Goal: Transaction & Acquisition: Purchase product/service

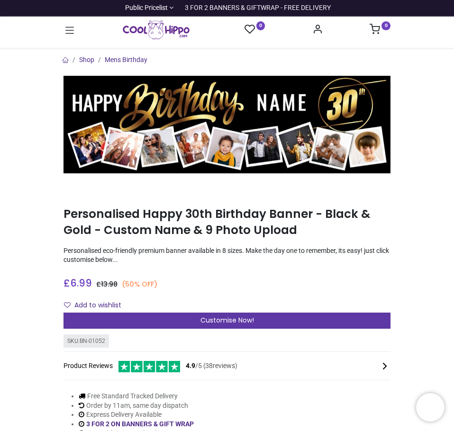
click at [207, 320] on span "Customise Now!" at bounding box center [227, 320] width 54 height 9
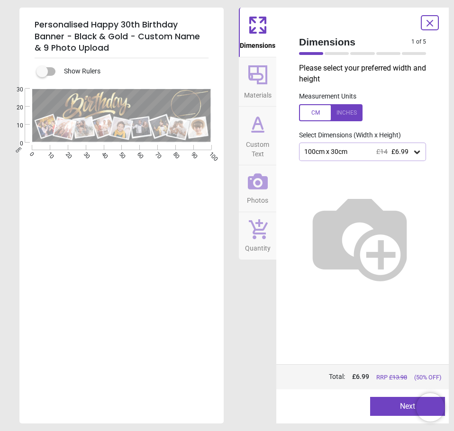
click at [368, 150] on div "100cm x 30cm £14 £6.99" at bounding box center [357, 152] width 109 height 8
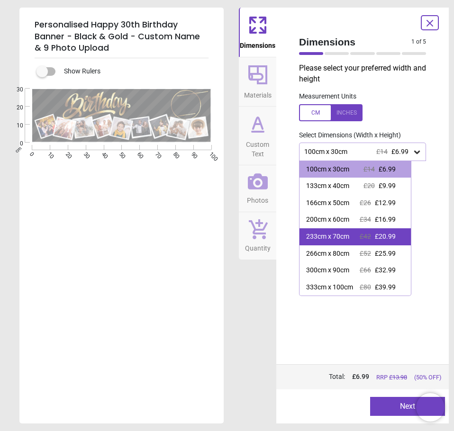
click at [382, 232] on div "233cm x 70cm £42 £20.99" at bounding box center [354, 236] width 111 height 17
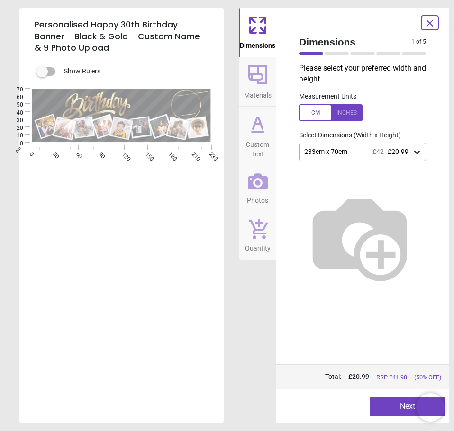
click at [267, 93] on span "Materials" at bounding box center [257, 93] width 27 height 14
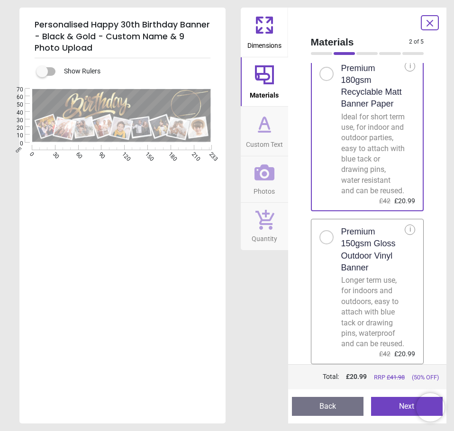
scroll to position [70, 0]
click at [364, 299] on div "Longer term use, for indoors and outdoors, easy to attach with blue tack or dra…" at bounding box center [373, 312] width 64 height 74
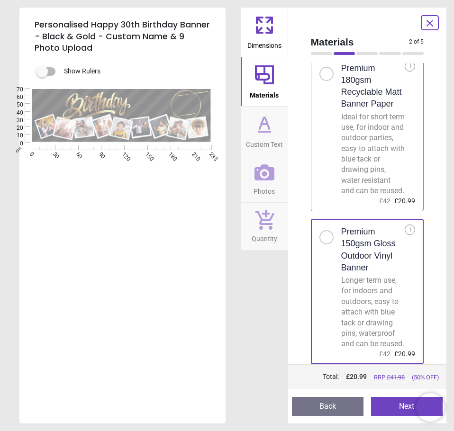
click at [265, 127] on icon at bounding box center [264, 124] width 23 height 23
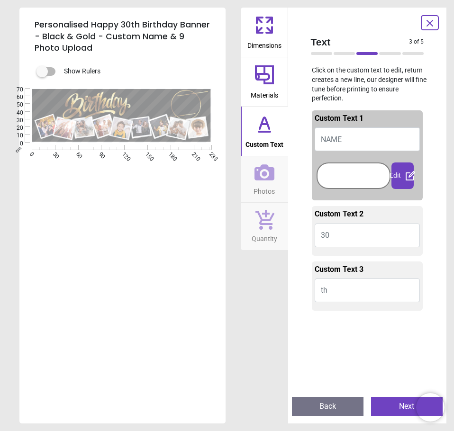
click at [347, 144] on button "NAME" at bounding box center [368, 139] width 106 height 24
click at [340, 172] on div at bounding box center [353, 176] width 69 height 22
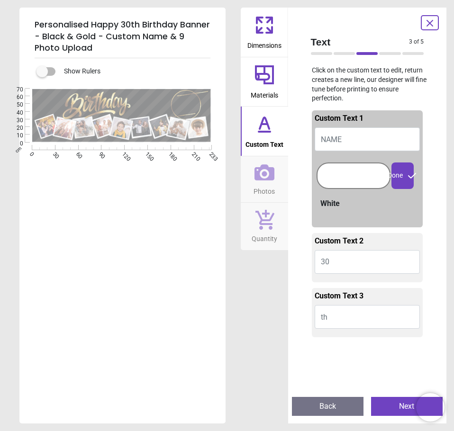
click at [346, 145] on button "NAME" at bounding box center [368, 139] width 106 height 24
type textarea "*****"
click at [335, 178] on div at bounding box center [353, 176] width 69 height 22
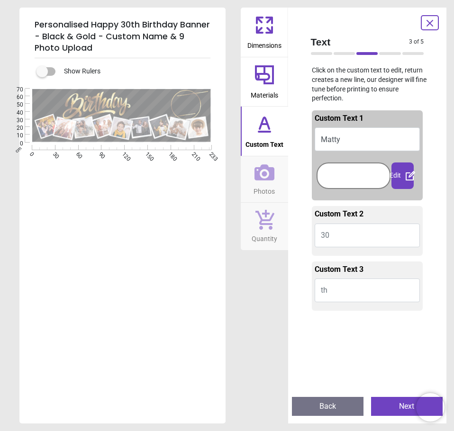
click at [261, 299] on div "Dimensions Materials Custom Text Photos Quantity" at bounding box center [264, 216] width 47 height 416
click at [398, 176] on div "Edit" at bounding box center [402, 176] width 22 height 27
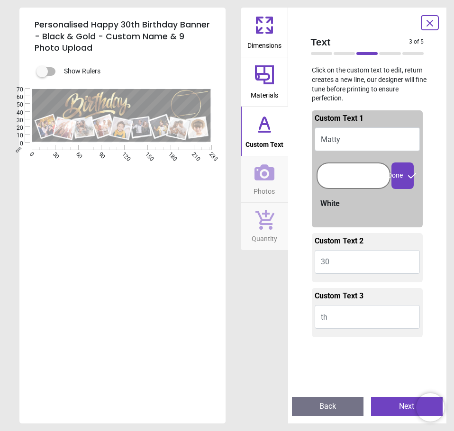
click at [266, 180] on icon at bounding box center [264, 172] width 20 height 16
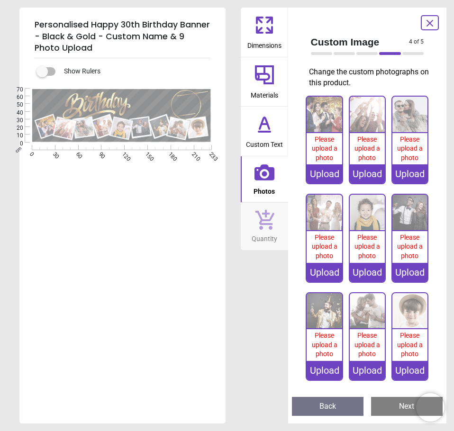
click at [324, 168] on div "Upload" at bounding box center [324, 173] width 35 height 19
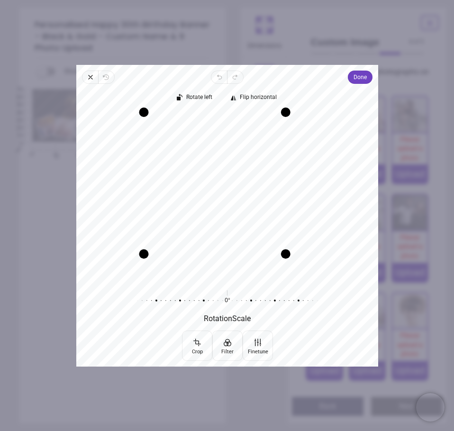
drag, startPoint x: 303, startPoint y: 277, endPoint x: 281, endPoint y: 242, distance: 41.5
click at [281, 249] on div at bounding box center [285, 253] width 9 height 9
drag, startPoint x: 247, startPoint y: 170, endPoint x: 235, endPoint y: 148, distance: 25.3
click at [235, 148] on div "Recenter" at bounding box center [227, 196] width 287 height 168
click at [354, 78] on span "Done" at bounding box center [360, 77] width 13 height 11
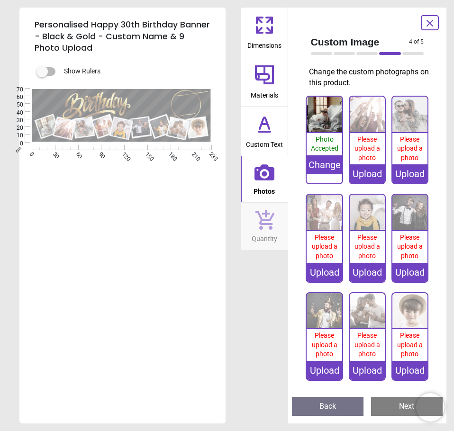
click at [376, 172] on div "Upload" at bounding box center [367, 173] width 35 height 19
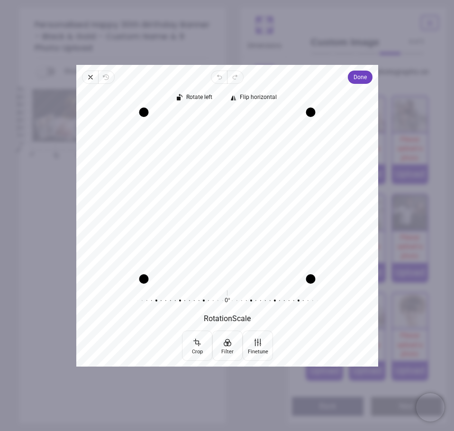
drag, startPoint x: 210, startPoint y: 250, endPoint x: 197, endPoint y: 251, distance: 13.8
click at [197, 251] on div "Recenter" at bounding box center [227, 196] width 287 height 168
drag, startPoint x: 232, startPoint y: 160, endPoint x: 225, endPoint y: 160, distance: 7.1
click at [225, 160] on div "Recenter" at bounding box center [227, 196] width 287 height 168
click at [365, 77] on span "Done" at bounding box center [360, 77] width 13 height 11
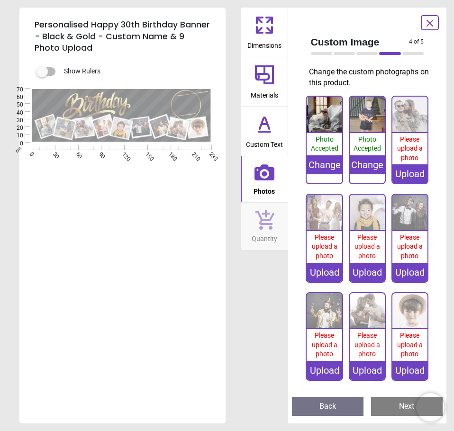
click at [417, 376] on div "Upload" at bounding box center [409, 370] width 35 height 19
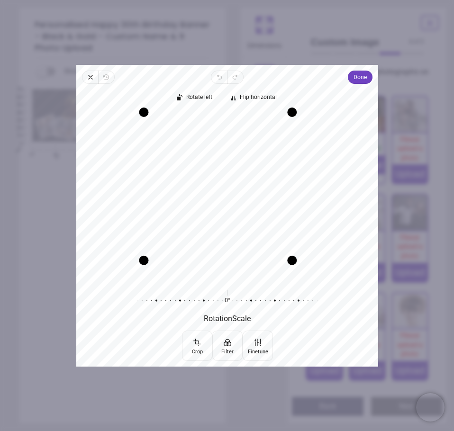
drag, startPoint x: 311, startPoint y: 280, endPoint x: 279, endPoint y: 268, distance: 34.5
click at [279, 268] on div "Recenter" at bounding box center [227, 196] width 287 height 168
drag, startPoint x: 251, startPoint y: 216, endPoint x: 278, endPoint y: 214, distance: 27.6
click at [278, 214] on div "Recenter" at bounding box center [227, 196] width 287 height 168
drag, startPoint x: 289, startPoint y: 259, endPoint x: 272, endPoint y: 250, distance: 19.7
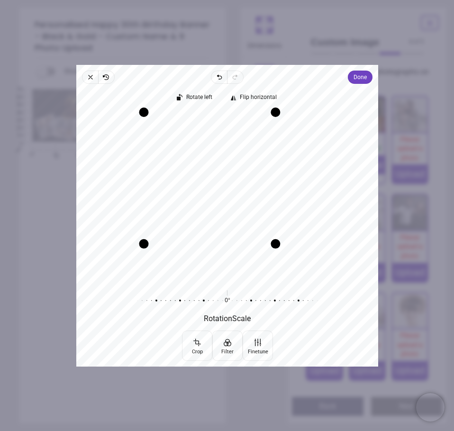
click at [272, 248] on div at bounding box center [275, 243] width 9 height 9
drag, startPoint x: 144, startPoint y: 112, endPoint x: 155, endPoint y: 120, distance: 13.9
click at [155, 120] on div at bounding box center [152, 121] width 9 height 9
click at [251, 203] on div "Recenter" at bounding box center [227, 196] width 287 height 168
click at [359, 73] on span "Done" at bounding box center [360, 77] width 13 height 11
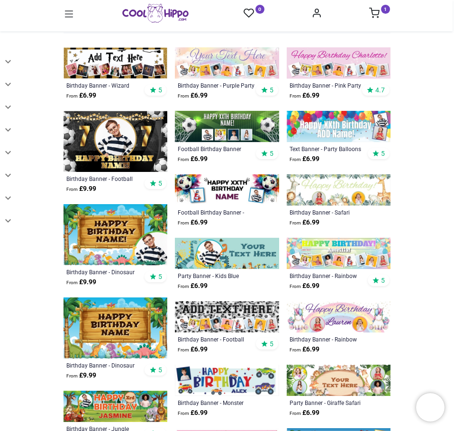
scroll to position [190, 0]
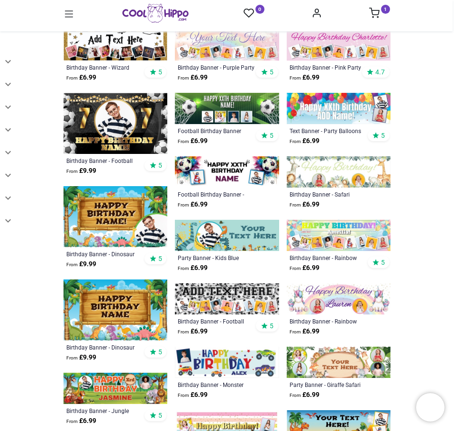
click at [97, 143] on img at bounding box center [115, 123] width 104 height 61
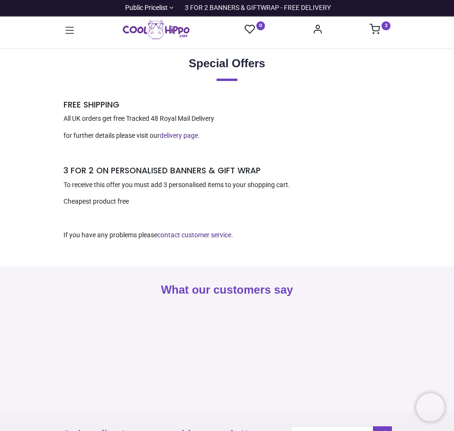
click at [72, 31] on icon at bounding box center [69, 30] width 9 height 7
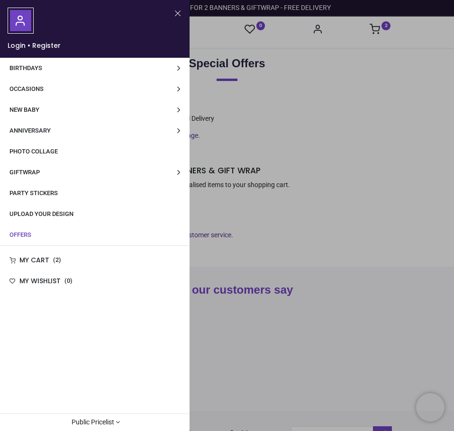
click at [270, 79] on div at bounding box center [227, 215] width 454 height 431
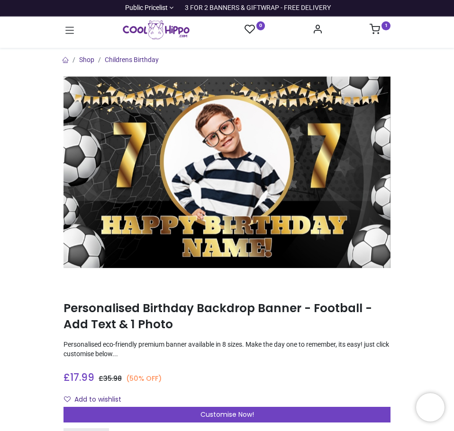
click at [378, 32] on icon at bounding box center [375, 29] width 10 height 10
click at [162, 296] on div at bounding box center [227, 215] width 454 height 431
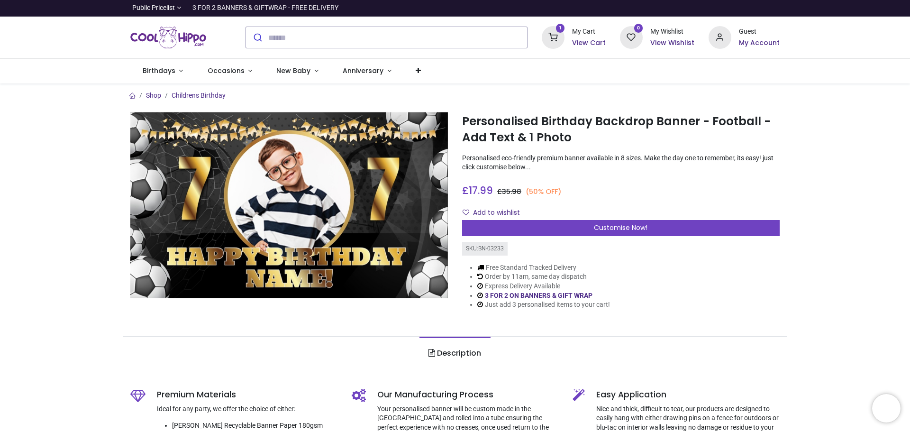
drag, startPoint x: 589, startPoint y: 36, endPoint x: 585, endPoint y: 46, distance: 10.0
click at [454, 36] on div "My Cart View Cart" at bounding box center [589, 37] width 34 height 20
click at [454, 48] on div "1 My Cart View Cart" at bounding box center [574, 37] width 64 height 23
click at [454, 44] on h6 "View Cart" at bounding box center [589, 42] width 34 height 9
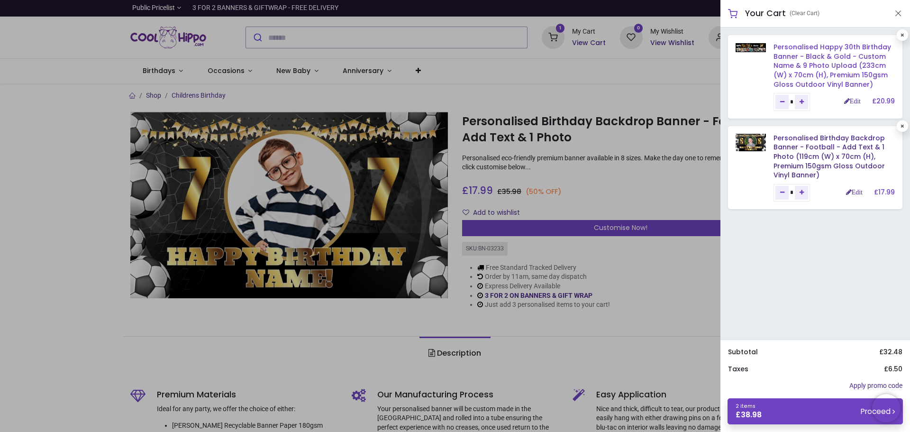
click at [454, 58] on link "Personalised Happy 30th Birthday Banner - Black & Gold - Custom Name & 9 Photo …" at bounding box center [832, 65] width 118 height 46
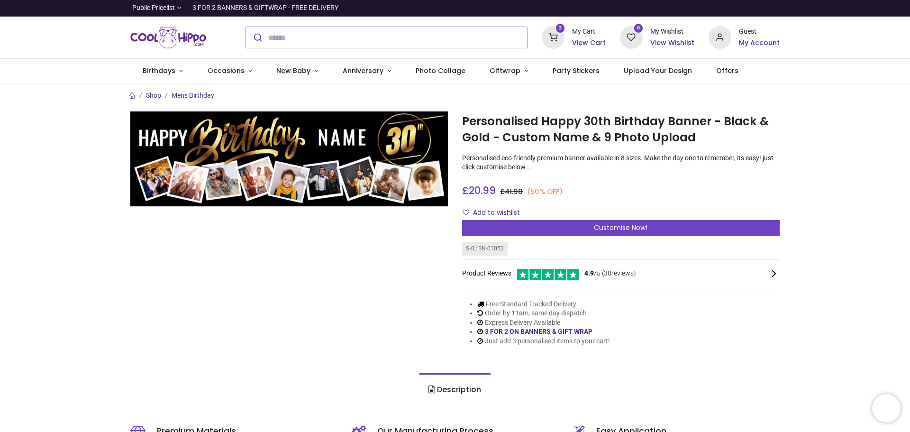
click at [604, 42] on h6 "View Cart" at bounding box center [589, 42] width 34 height 9
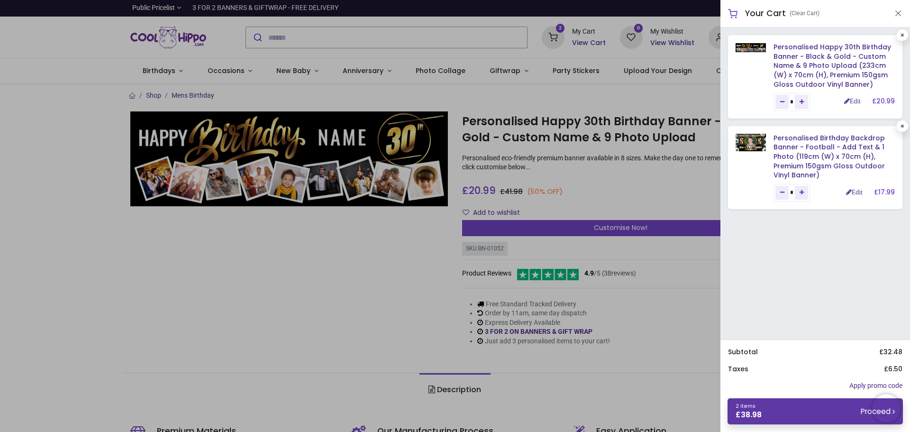
click at [820, 403] on link "2 items £ 38.98 Proceed" at bounding box center [814, 411] width 175 height 26
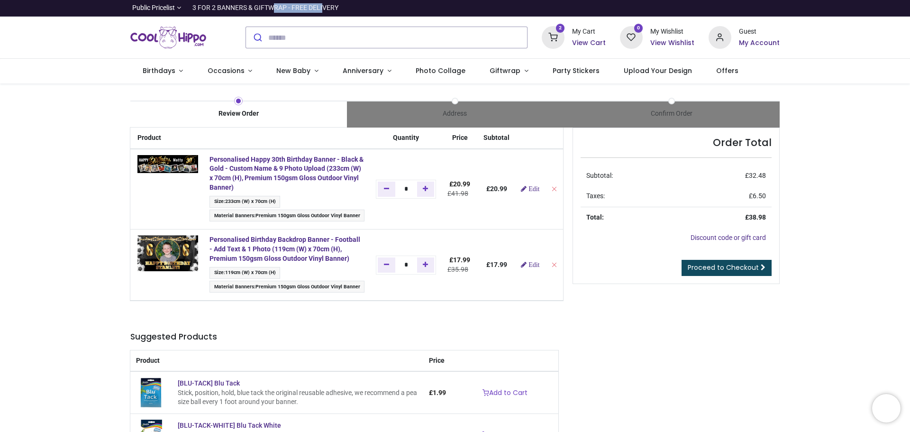
drag, startPoint x: 192, startPoint y: 10, endPoint x: 243, endPoint y: 10, distance: 51.2
click at [243, 10] on div "3 FOR 2 BANNERS & GIFTWRAP - FREE DELIVERY" at bounding box center [265, 7] width 146 height 9
click at [427, 188] on icon "Add one" at bounding box center [425, 188] width 5 height 7
type input "*"
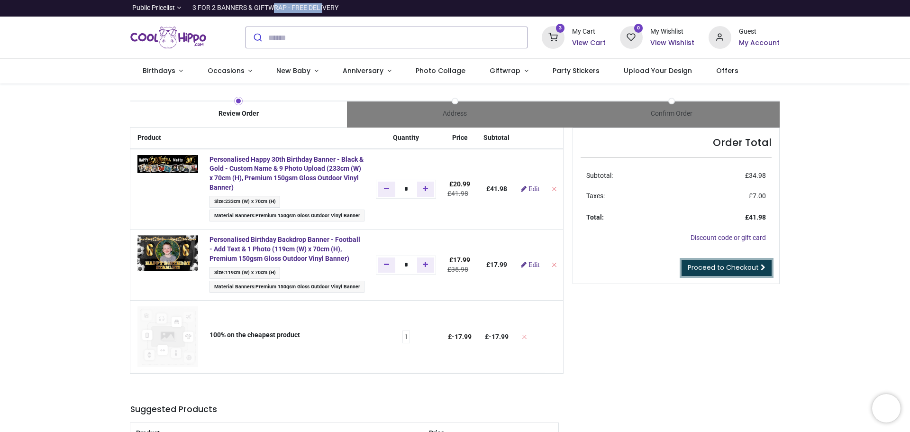
click at [710, 271] on span "Proceed to Checkout" at bounding box center [723, 267] width 71 height 9
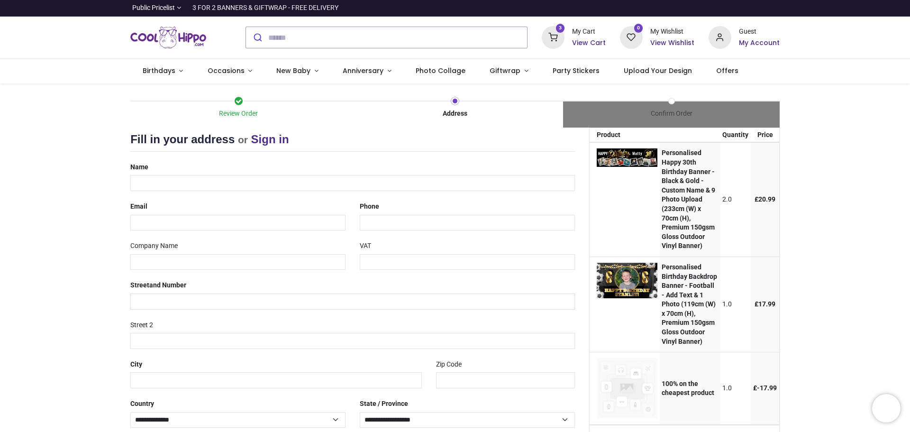
select select "***"
click at [336, 174] on div "Name" at bounding box center [352, 175] width 459 height 32
click at [322, 188] on input "text" at bounding box center [352, 183] width 444 height 16
type input "**********"
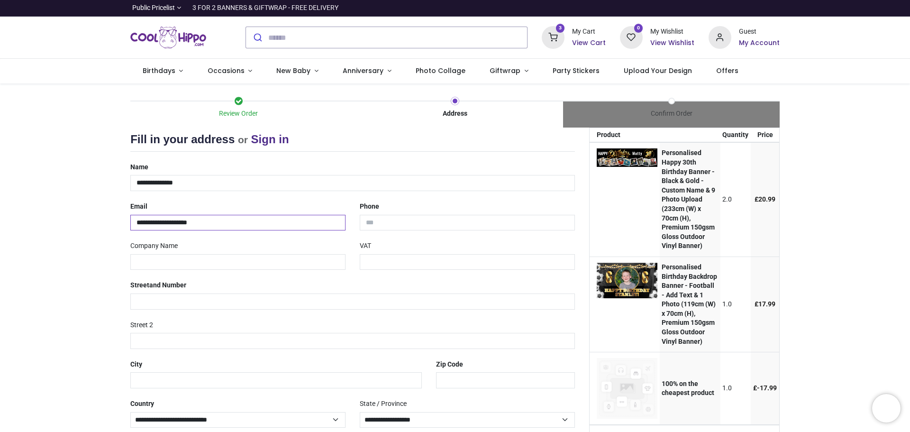
type input "**********"
type input "****"
type input "*******"
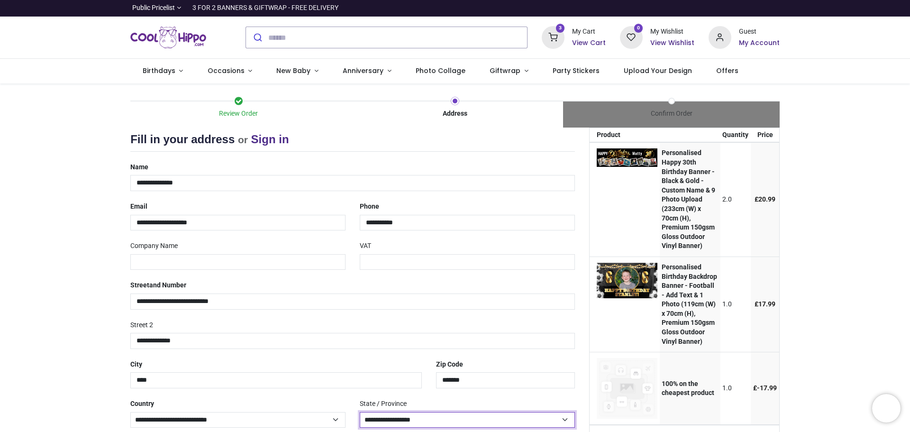
select select "***"
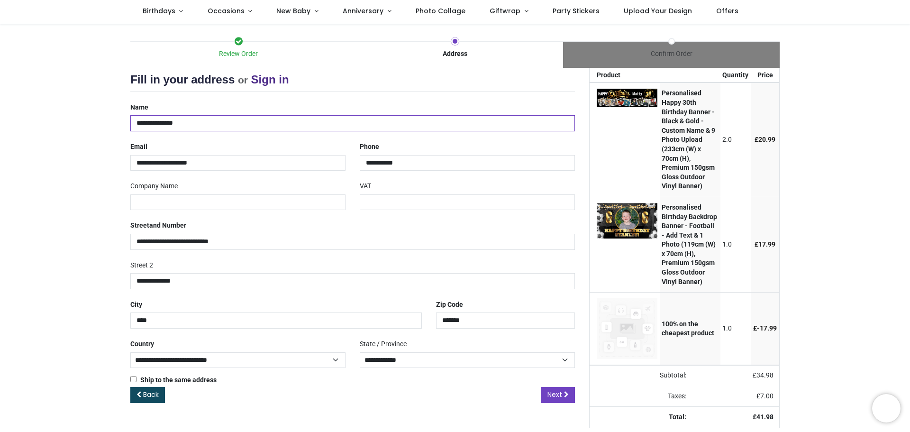
scroll to position [97, 0]
click at [561, 387] on link "Next" at bounding box center [558, 395] width 34 height 16
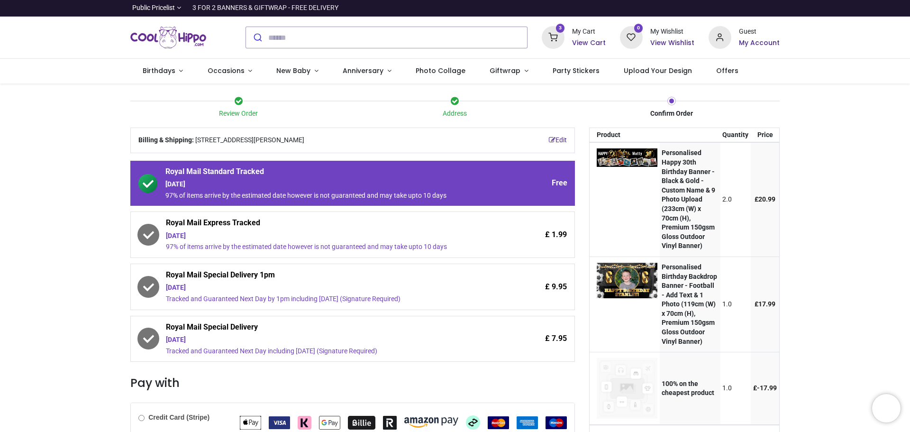
drag, startPoint x: 164, startPoint y: 186, endPoint x: 221, endPoint y: 183, distance: 57.0
click at [221, 183] on div "Royal Mail Standard Tracked Friday 22nd August 97% of items arrive by the estim…" at bounding box center [367, 183] width 415 height 34
click at [221, 183] on div "Friday 22nd August" at bounding box center [325, 184] width 321 height 9
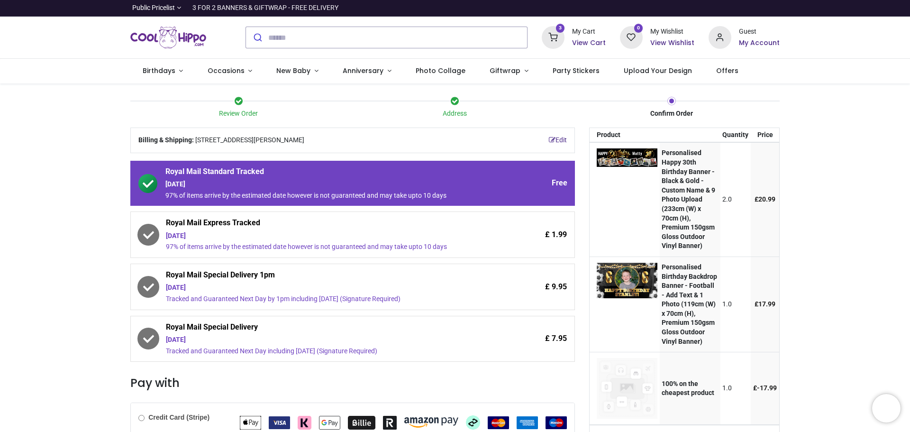
click at [431, 249] on div "97% of items arrive by the estimated date however is not guaranteed and may tak…" at bounding box center [326, 246] width 321 height 9
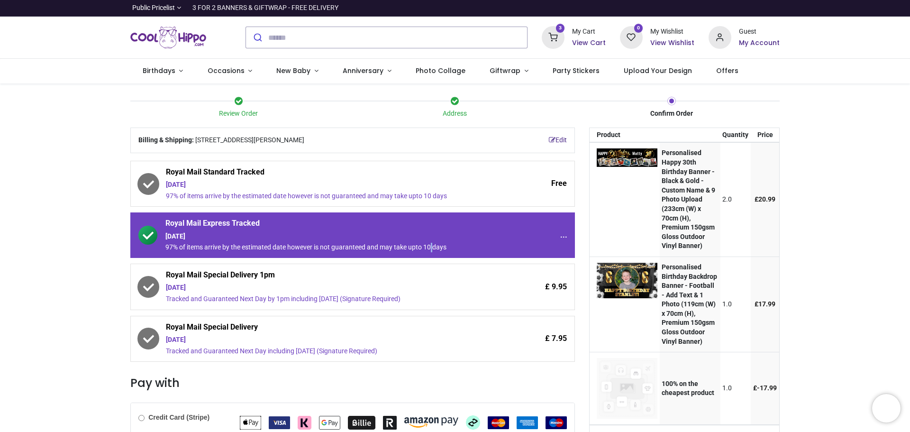
click at [431, 249] on div "97% of items arrive by the estimated date however is not guaranteed and may tak…" at bounding box center [325, 247] width 321 height 9
click at [295, 324] on span "Royal Mail Special Delivery" at bounding box center [326, 328] width 321 height 13
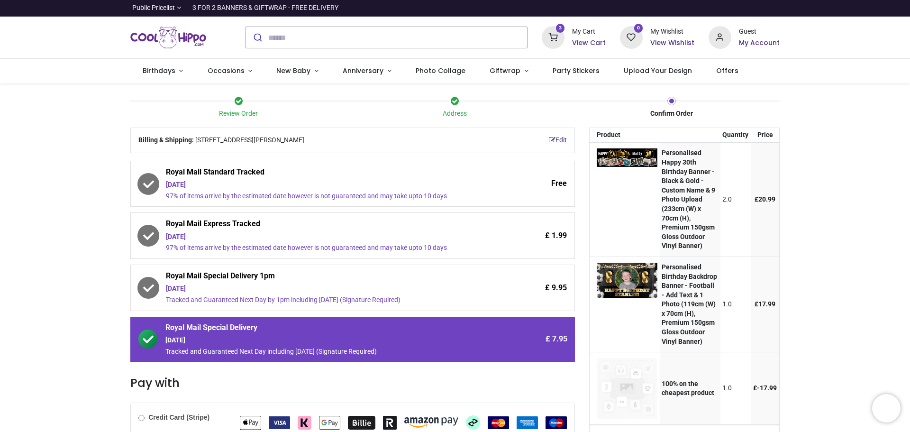
click at [328, 200] on div "97% of items arrive by the estimated date however is not guaranteed and may tak…" at bounding box center [326, 195] width 321 height 9
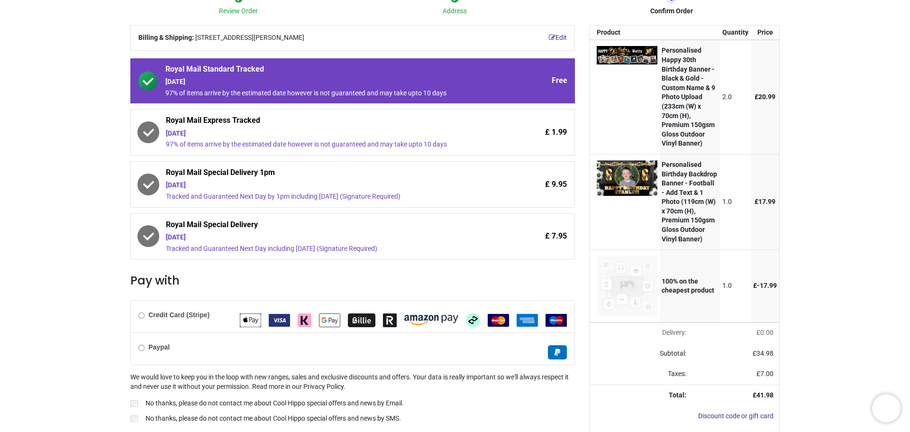
scroll to position [55, 0]
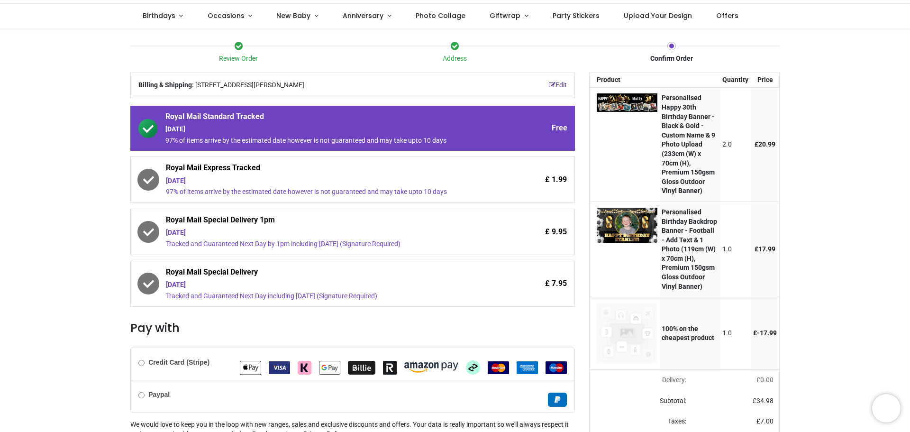
click at [291, 230] on div "Thursday 21st August" at bounding box center [326, 232] width 321 height 9
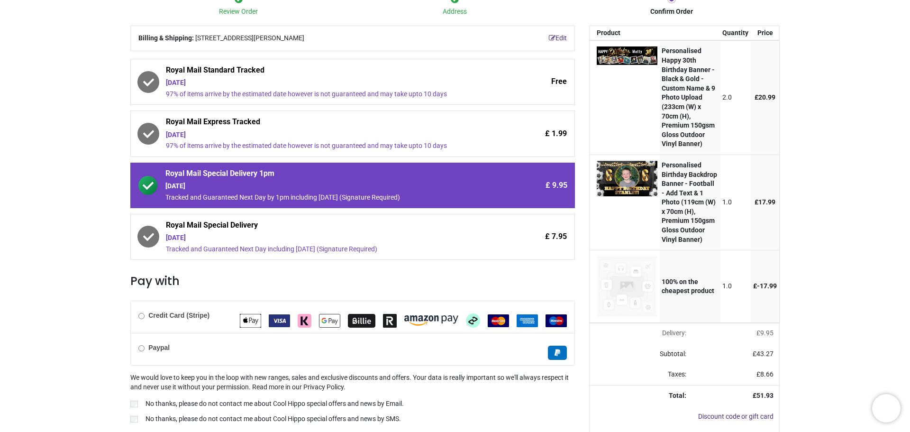
scroll to position [102, 0]
click at [260, 344] on div "Paypal" at bounding box center [353, 348] width 444 height 32
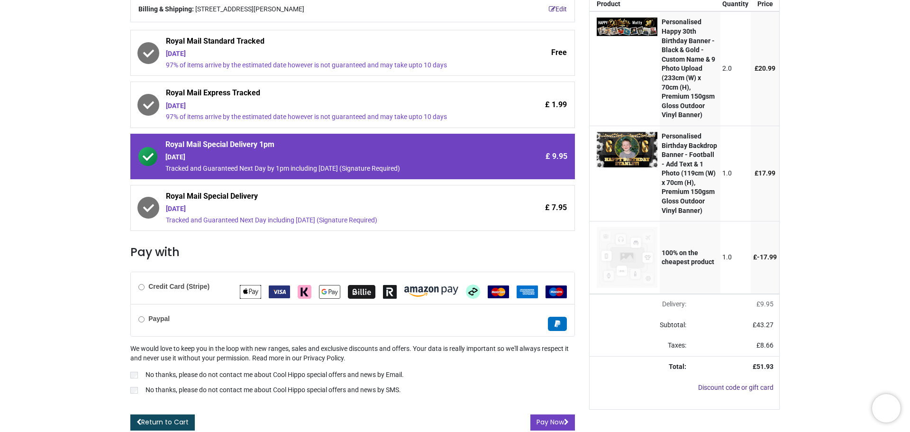
scroll to position [150, 0]
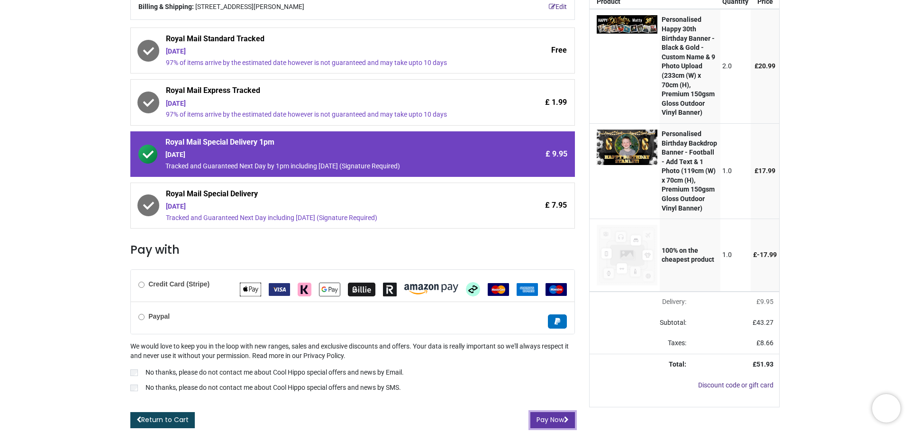
click at [534, 412] on button "Pay Now" at bounding box center [552, 420] width 45 height 16
